Goal: Navigation & Orientation: Find specific page/section

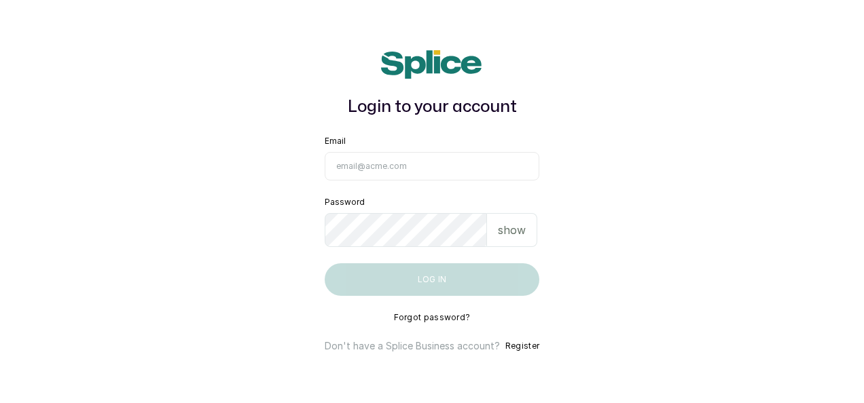
type input "maryamolawoyin21@gmail.com"
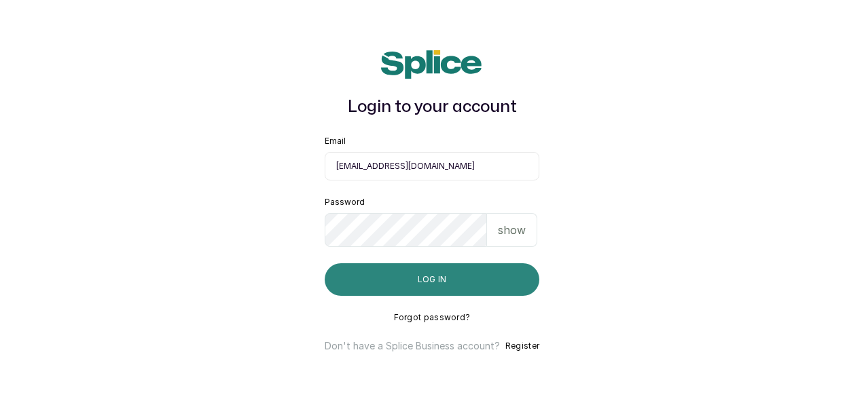
click at [436, 280] on button "Log in" at bounding box center [432, 279] width 215 height 33
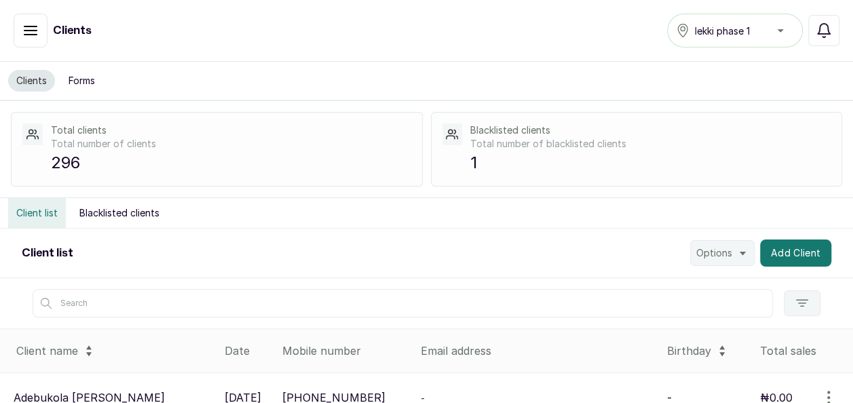
scroll to position [7, 0]
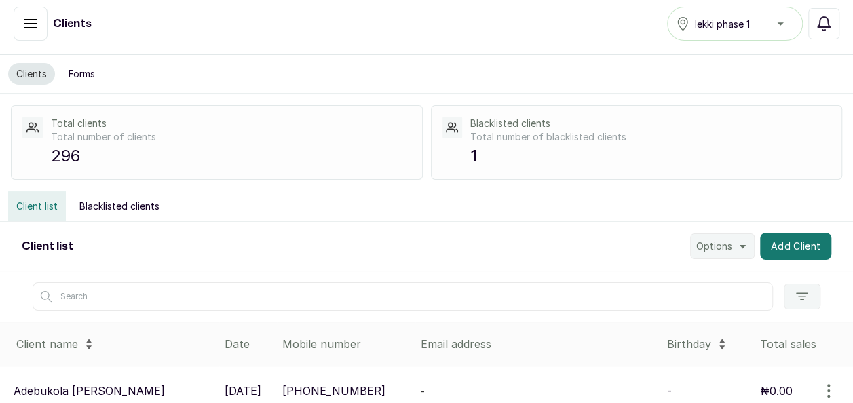
click at [20, 29] on button "button" at bounding box center [31, 24] width 34 height 34
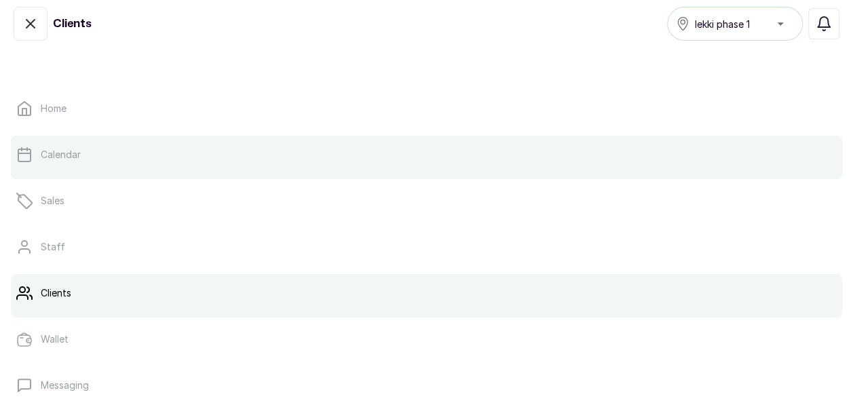
click at [71, 153] on p "Calendar" at bounding box center [61, 155] width 40 height 14
